Goal: Find specific page/section

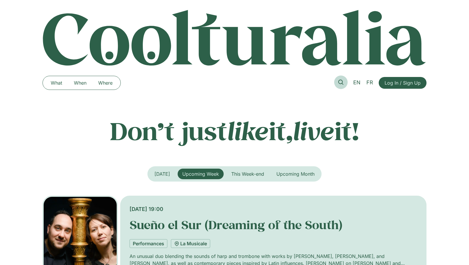
click at [343, 84] on link at bounding box center [340, 81] width 13 height 13
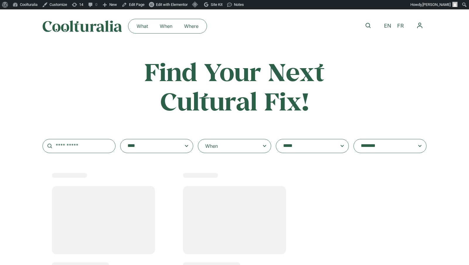
select select
click at [99, 145] on input "text" at bounding box center [79, 146] width 73 height 14
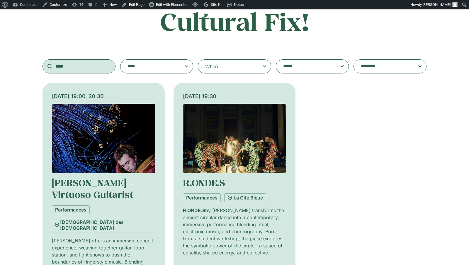
scroll to position [79, 0]
type input "*"
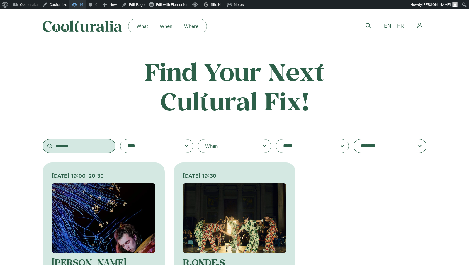
type input "*******"
